Goal: Find specific page/section: Find specific page/section

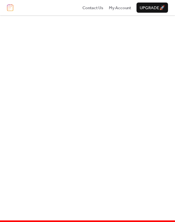
click at [10, 9] on img at bounding box center [10, 7] width 6 height 7
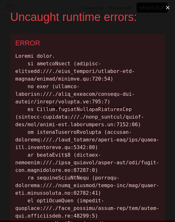
click at [160, 6] on button "×" at bounding box center [167, 7] width 15 height 15
